Goal: Task Accomplishment & Management: Manage account settings

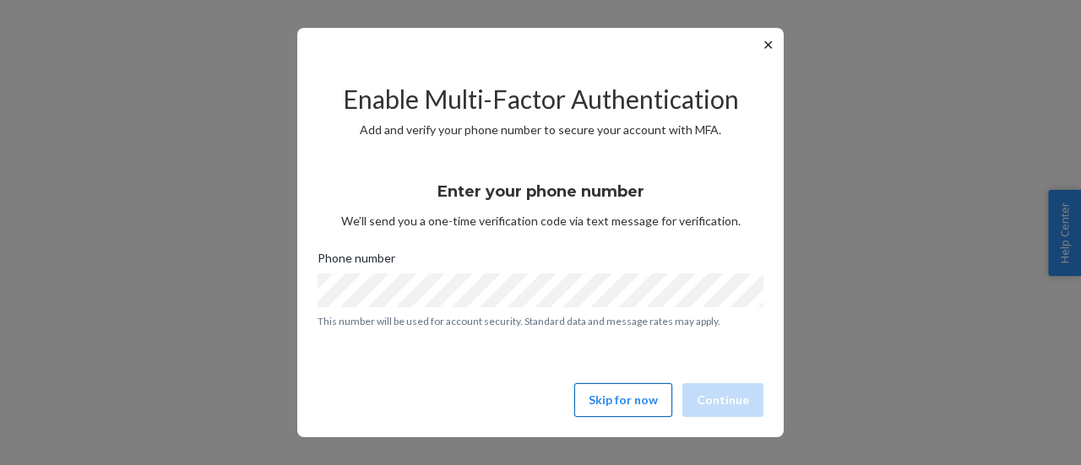
click at [623, 396] on button "Skip for now" at bounding box center [623, 400] width 98 height 34
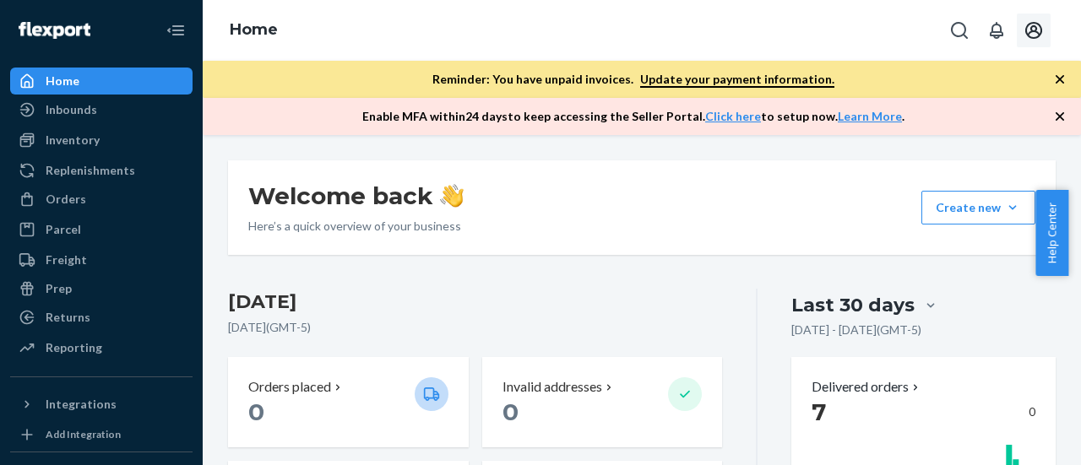
click at [1034, 33] on icon "Open account menu" at bounding box center [1034, 30] width 20 height 20
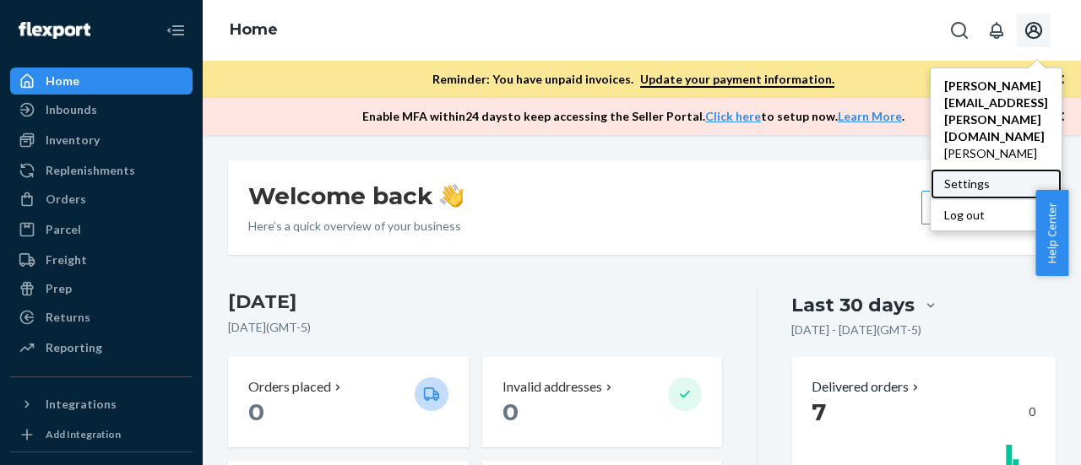
click at [979, 169] on div "Settings" at bounding box center [996, 184] width 131 height 30
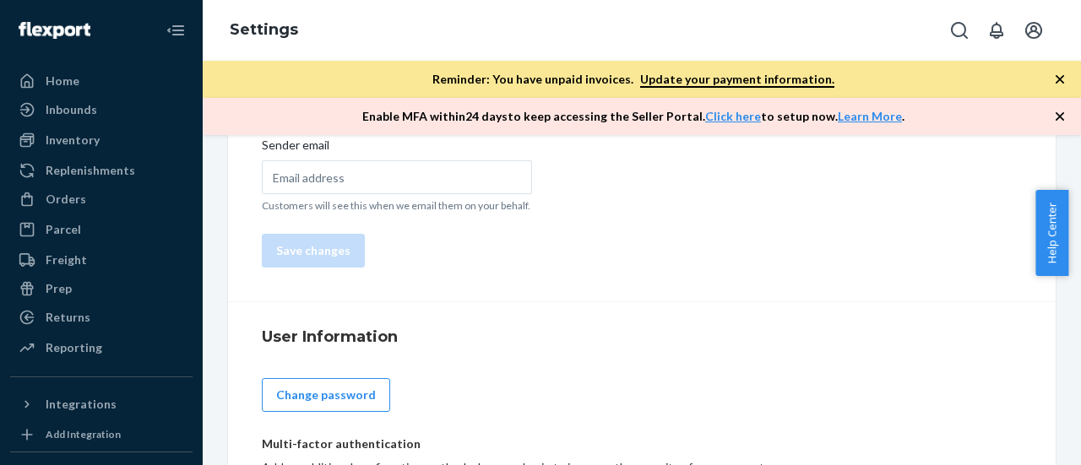
scroll to position [382, 0]
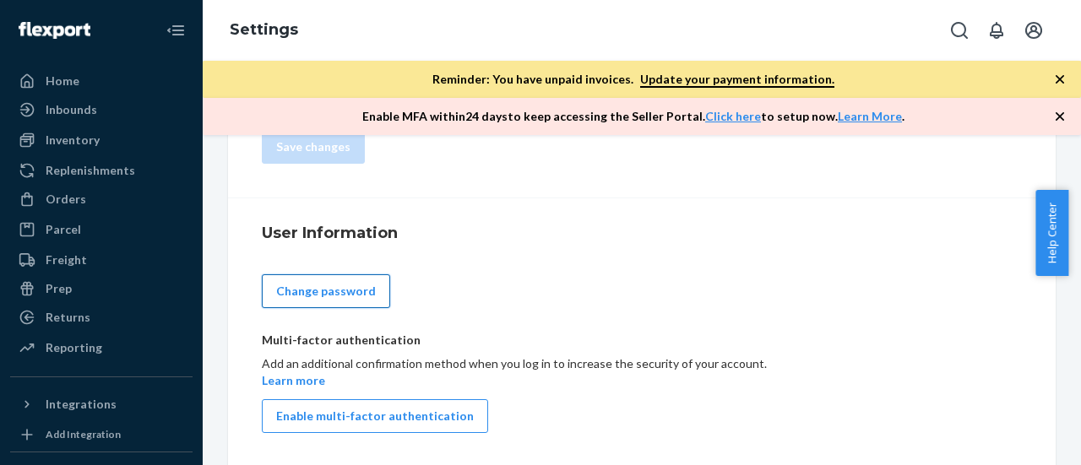
click at [351, 279] on button "Change password" at bounding box center [326, 292] width 128 height 34
